Goal: Information Seeking & Learning: Learn about a topic

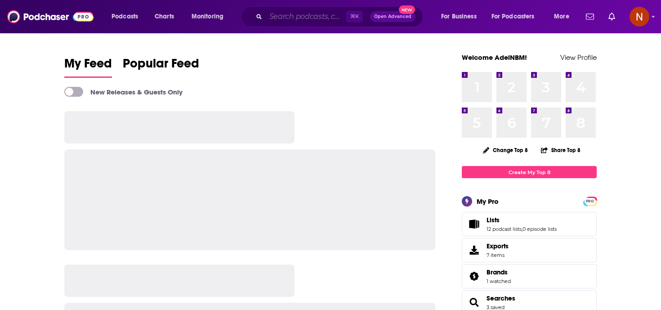
click at [290, 13] on input "Search podcasts, credits, & more..." at bounding box center [306, 16] width 80 height 14
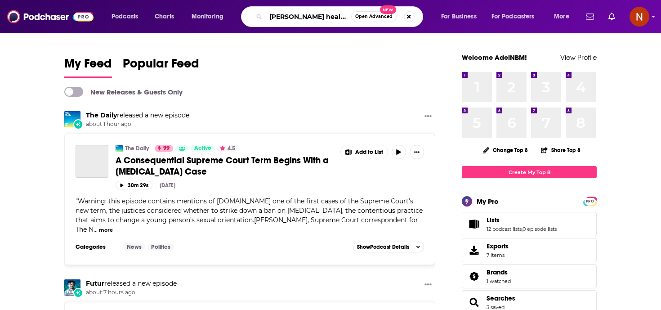
scroll to position [0, 1]
type input "becker's health podcast"
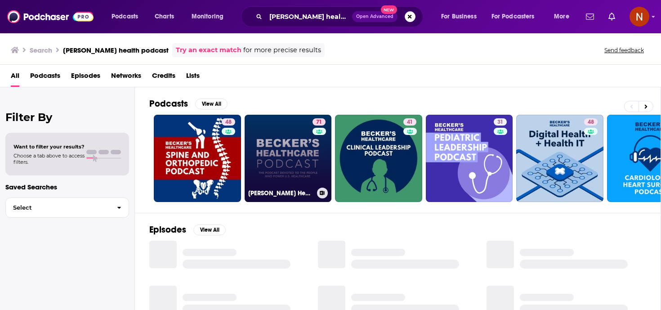
click at [268, 192] on h3 "Becker’s Healthcare Podcast" at bounding box center [280, 193] width 65 height 8
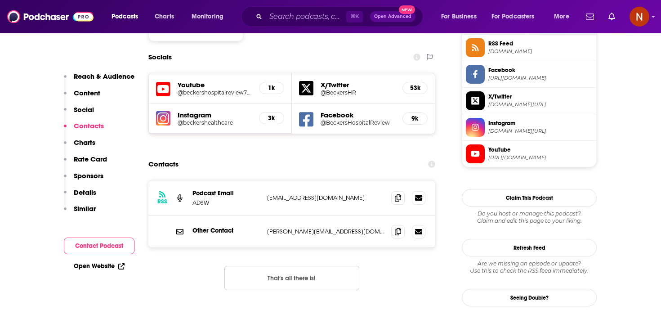
scroll to position [769, 0]
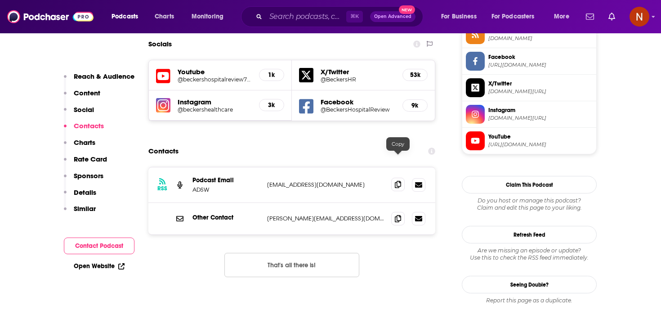
click at [398, 178] on span at bounding box center [397, 184] width 13 height 13
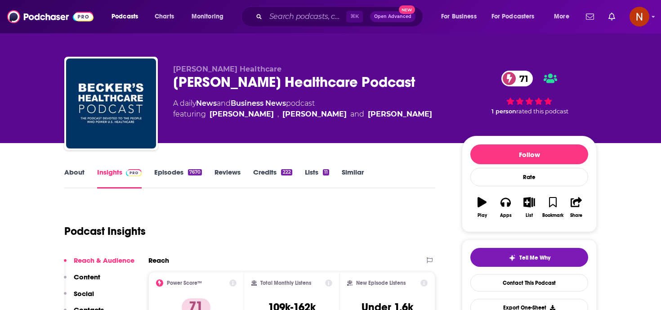
scroll to position [0, 0]
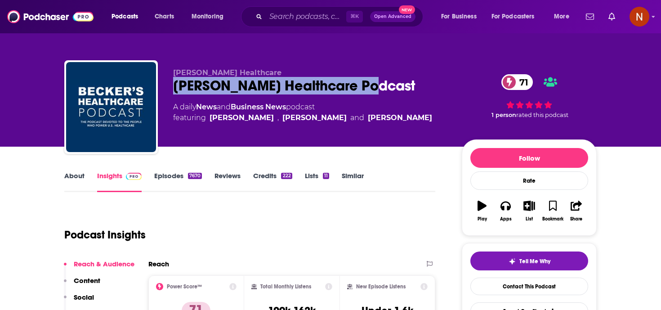
drag, startPoint x: 377, startPoint y: 86, endPoint x: 164, endPoint y: 85, distance: 213.1
click at [163, 86] on div "Becker's Healthcare Becker’s Healthcare Podcast 71 A daily News and Business Ne…" at bounding box center [330, 108] width 532 height 97
copy h2 "Becker’s Healthcare Podcast"
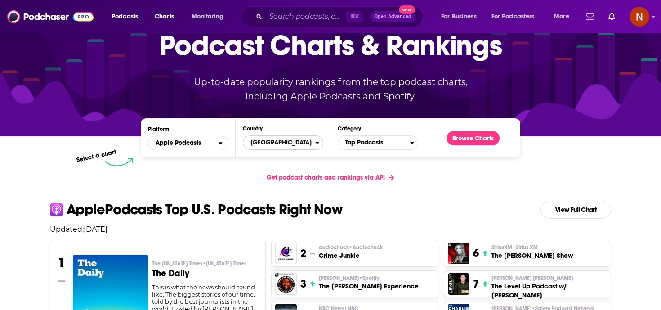
click at [277, 146] on span "[GEOGRAPHIC_DATA]" at bounding box center [279, 142] width 72 height 15
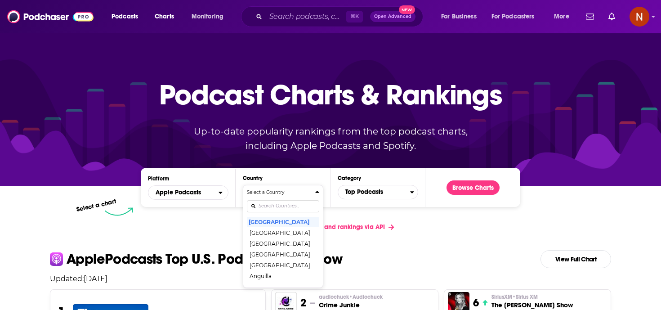
click at [269, 213] on div "Countries" at bounding box center [283, 206] width 72 height 21
click at [269, 208] on div "Select a Country United States Afghanistan Albania Algeria Angola Anguilla Anti…" at bounding box center [283, 236] width 72 height 95
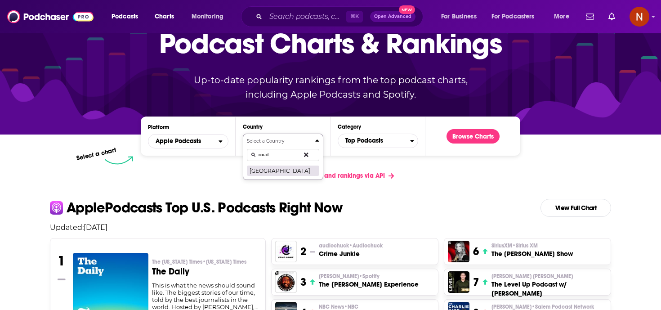
type input "saud"
click at [281, 170] on button "[GEOGRAPHIC_DATA]" at bounding box center [283, 170] width 72 height 11
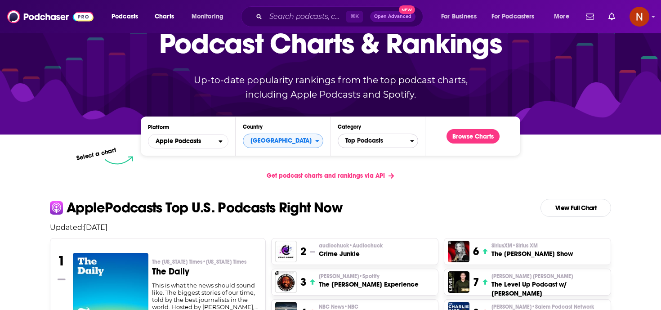
click at [357, 144] on span "Top Podcasts" at bounding box center [374, 140] width 72 height 15
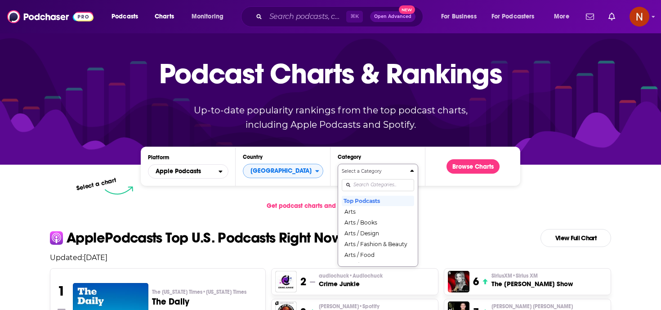
click at [357, 203] on div "Select a Category Top Podcasts Arts Arts / Books Arts / Design Arts / Fashion &…" at bounding box center [378, 215] width 72 height 95
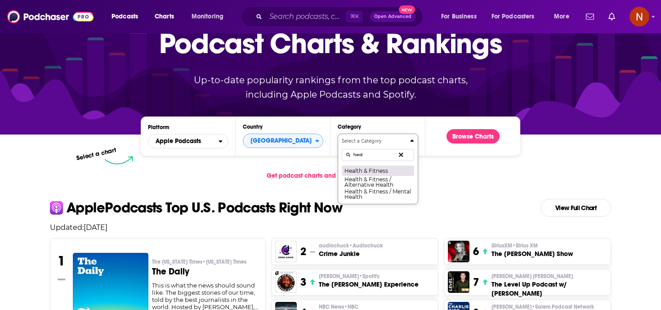
type input "heal"
click at [385, 171] on button "Health & Fitness" at bounding box center [378, 170] width 72 height 11
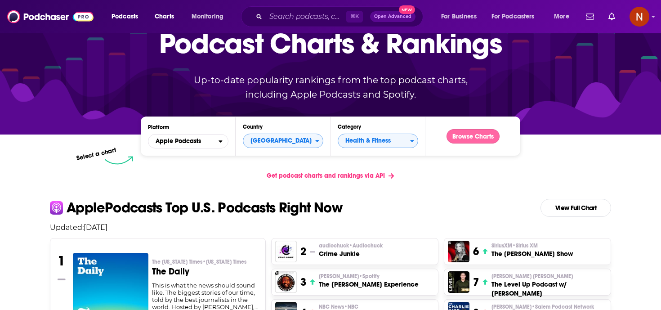
click at [471, 133] on button "Browse Charts" at bounding box center [473, 136] width 53 height 14
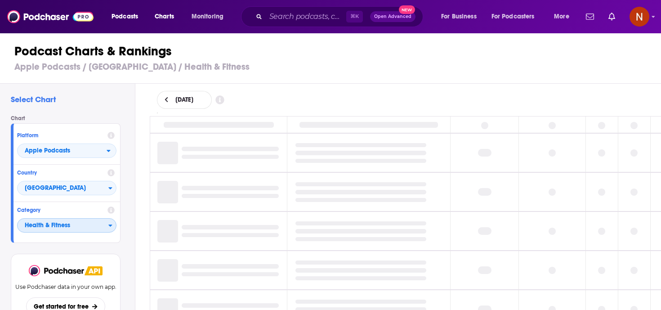
click at [72, 228] on span "Health & Fitness" at bounding box center [63, 225] width 91 height 15
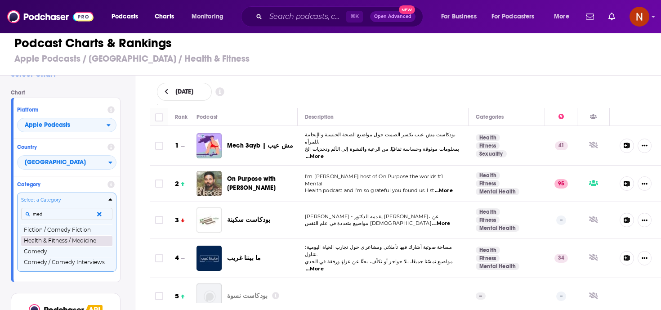
type input "med"
click at [76, 242] on button "Health & Fitness / Medicine" at bounding box center [66, 240] width 91 height 11
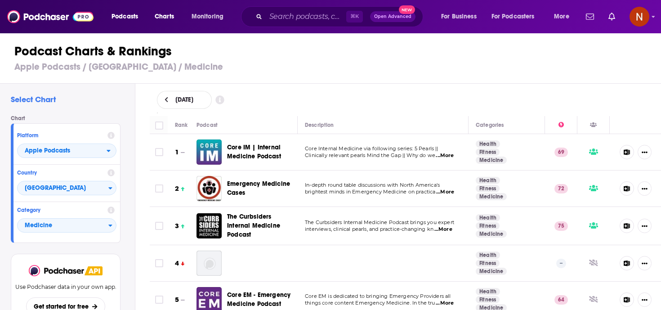
click at [451, 155] on span "...More" at bounding box center [445, 155] width 18 height 7
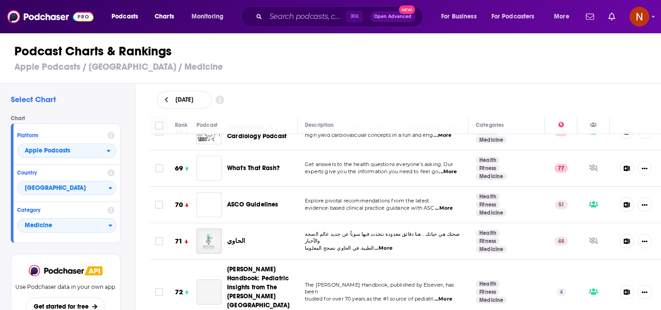
scroll to position [2528, 0]
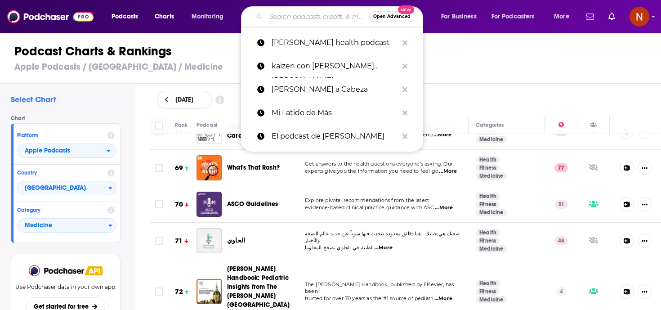
click at [305, 22] on input "Search podcasts, credits, & more..." at bounding box center [317, 16] width 103 height 14
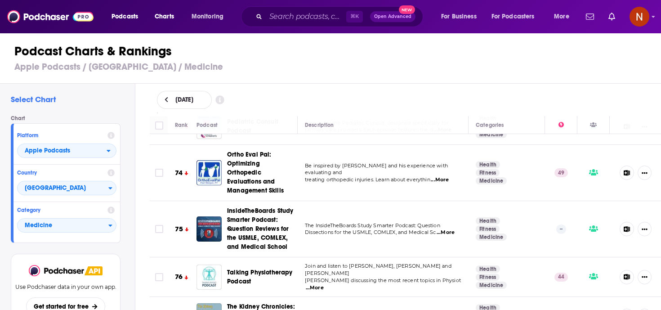
scroll to position [2745, 0]
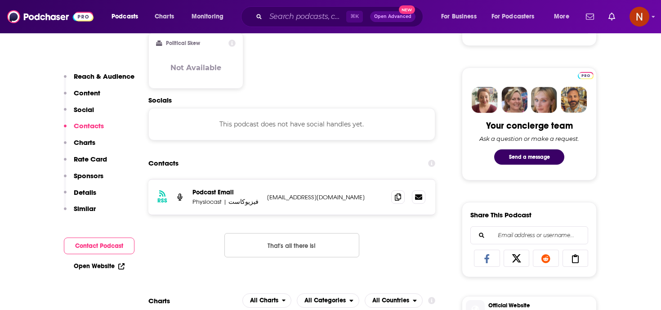
scroll to position [397, 0]
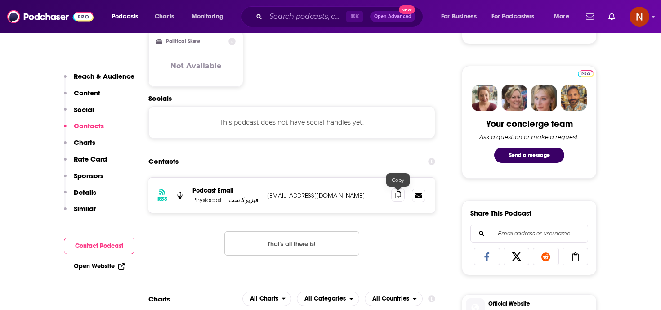
click at [396, 198] on icon at bounding box center [398, 194] width 6 height 7
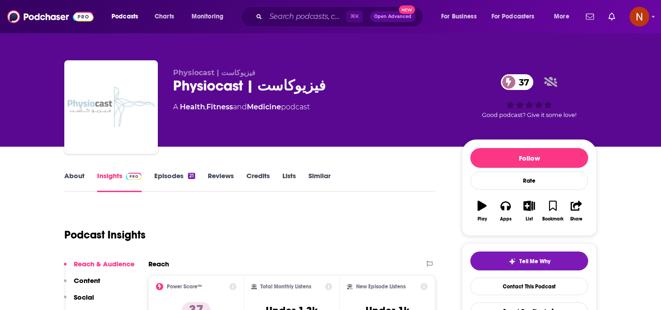
click at [231, 91] on div "Physiocast | فيزيوكاست 37" at bounding box center [310, 86] width 274 height 18
click at [231, 92] on div "Physiocast | فيزيوكاست 37" at bounding box center [310, 86] width 274 height 18
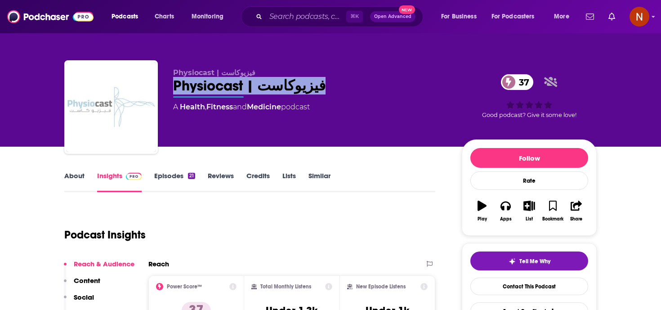
click at [231, 92] on div "Physiocast | فيزيوكاست 37" at bounding box center [310, 86] width 274 height 18
copy div "Physiocast | فيزيوكاست 37"
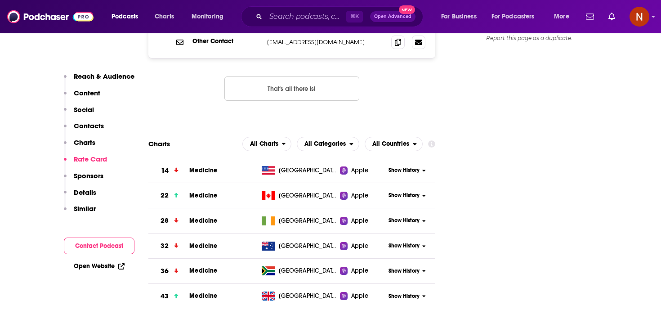
scroll to position [979, 0]
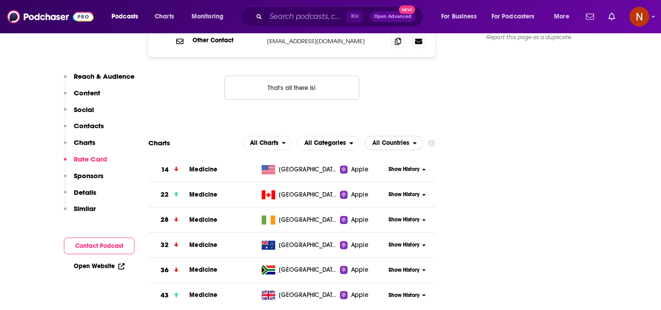
click at [393, 140] on span "All Countries" at bounding box center [390, 143] width 37 height 6
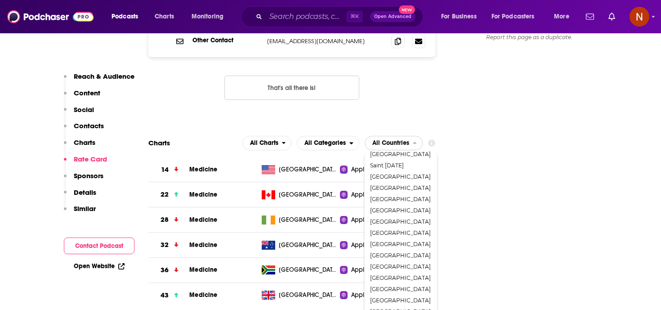
scroll to position [960, 0]
click at [425, 172] on div "[GEOGRAPHIC_DATA]" at bounding box center [400, 177] width 65 height 11
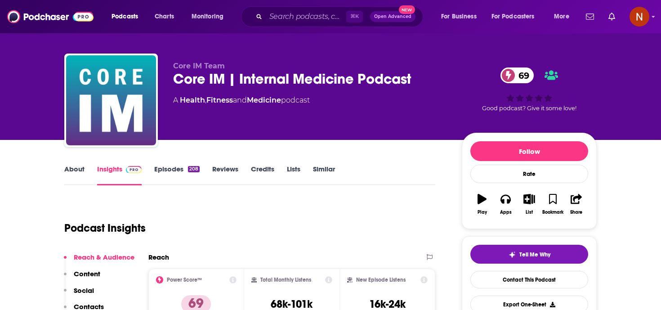
scroll to position [0, 0]
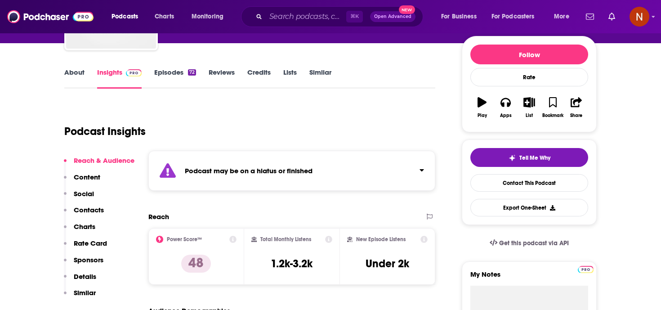
scroll to position [103, 0]
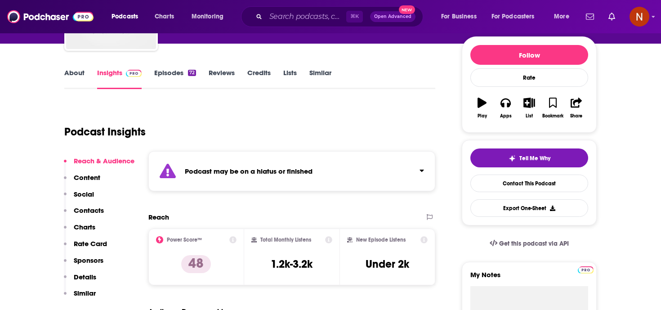
click at [228, 163] on div "Podcast may be on a hiatus or finished" at bounding box center [291, 171] width 287 height 40
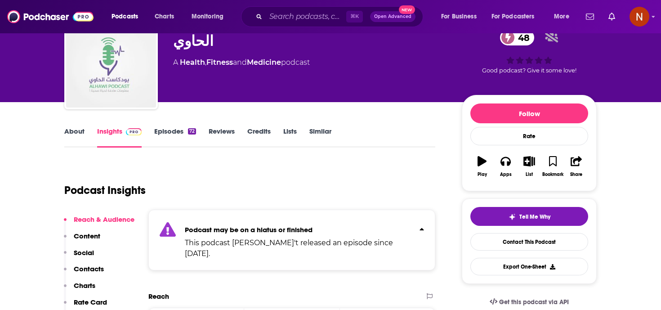
scroll to position [0, 0]
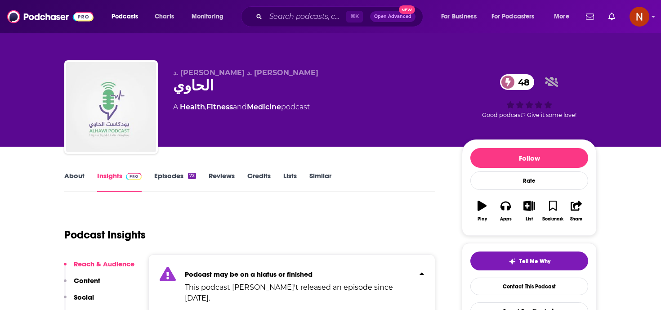
click at [71, 177] on link "About" at bounding box center [74, 181] width 20 height 21
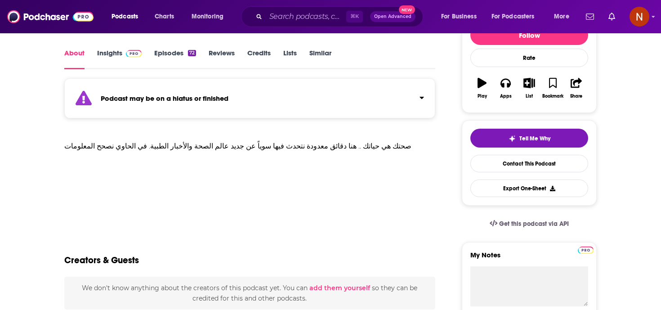
scroll to position [124, 0]
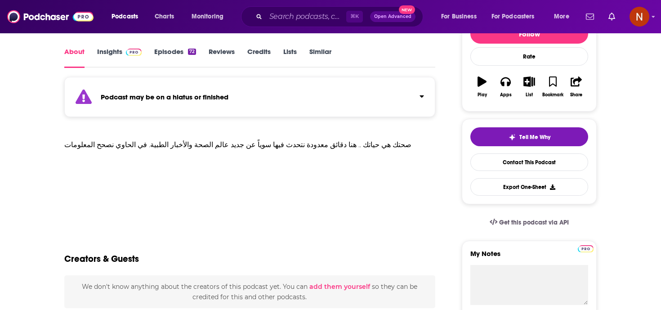
click at [234, 102] on div "Podcast may be on a hiatus or finished" at bounding box center [249, 97] width 371 height 40
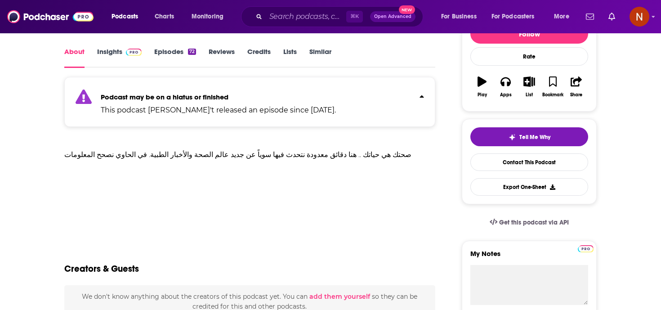
click at [118, 52] on link "Insights" at bounding box center [119, 57] width 45 height 21
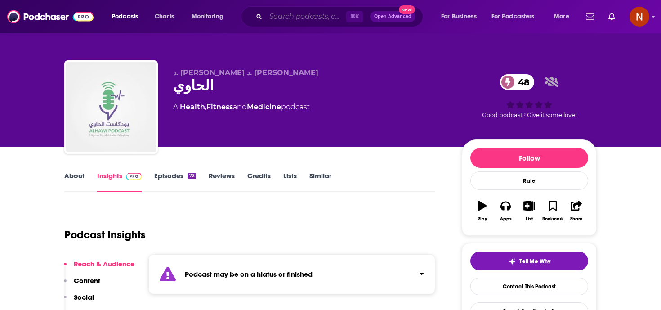
click at [288, 14] on input "Search podcasts, credits, & more..." at bounding box center [306, 16] width 80 height 14
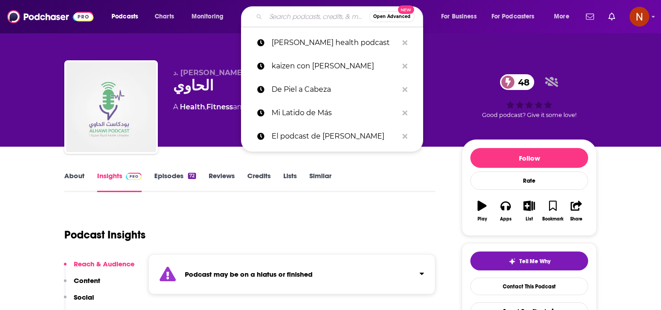
paste input "بودكاست دله"
type input "بودكاست دله"
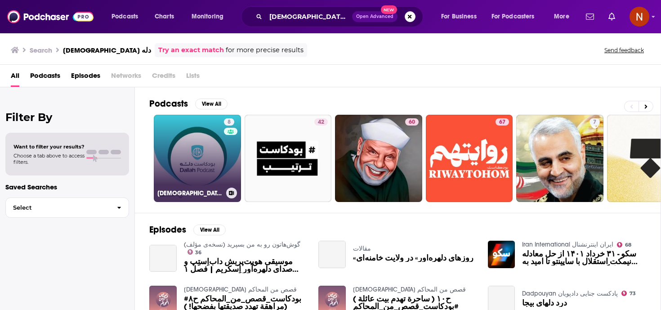
click at [173, 193] on h3 "بودكاست دله" at bounding box center [189, 193] width 65 height 8
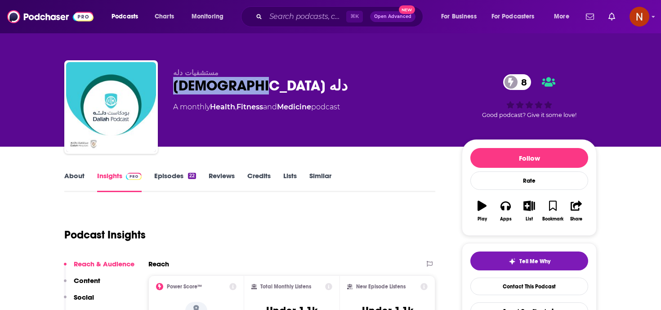
drag, startPoint x: 237, startPoint y: 85, endPoint x: 163, endPoint y: 84, distance: 73.8
click at [163, 84] on div "مستشفيات دله بودكاست دله 8 A monthly Health , Fitness and Medicine podcast 8 Go…" at bounding box center [330, 108] width 532 height 97
copy h2 "بودكاست دله"
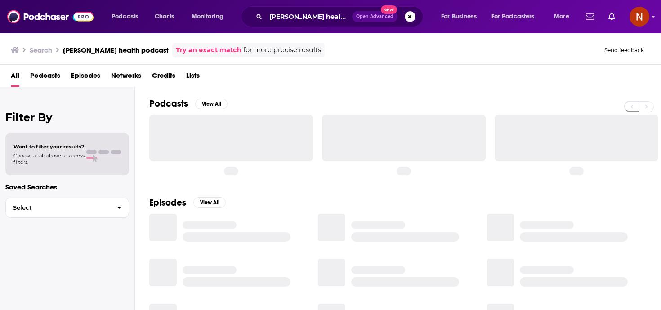
click at [272, 80] on div "All Podcasts Episodes Networks Credits Lists" at bounding box center [332, 77] width 643 height 18
click at [248, 72] on div "All Podcasts Episodes Networks Credits Lists" at bounding box center [332, 77] width 643 height 18
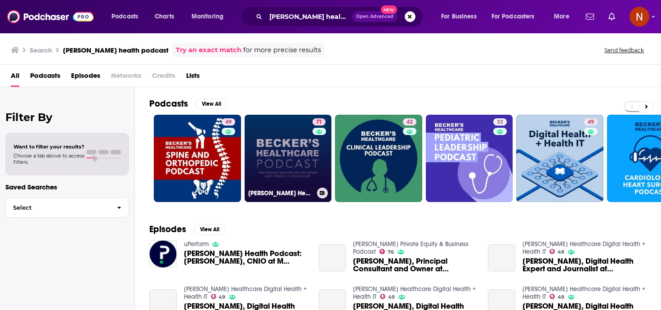
click at [296, 160] on link "71 [PERSON_NAME] Healthcare Podcast" at bounding box center [288, 158] width 87 height 87
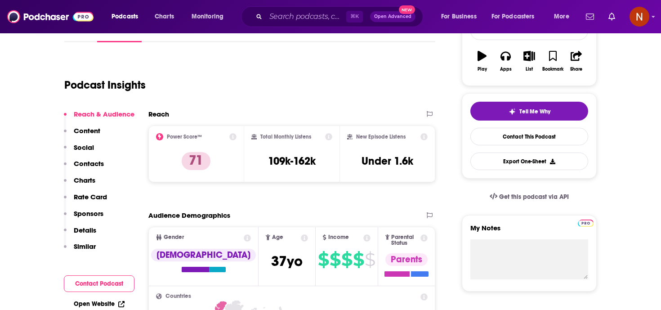
scroll to position [150, 0]
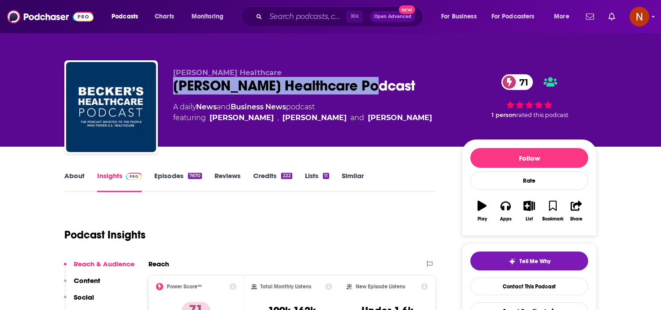
click at [173, 87] on div "[PERSON_NAME] Healthcare Podcast 71" at bounding box center [310, 86] width 274 height 18
copy h2 "[PERSON_NAME] Healthcare Podcast"
